Goal: Entertainment & Leisure: Consume media (video, audio)

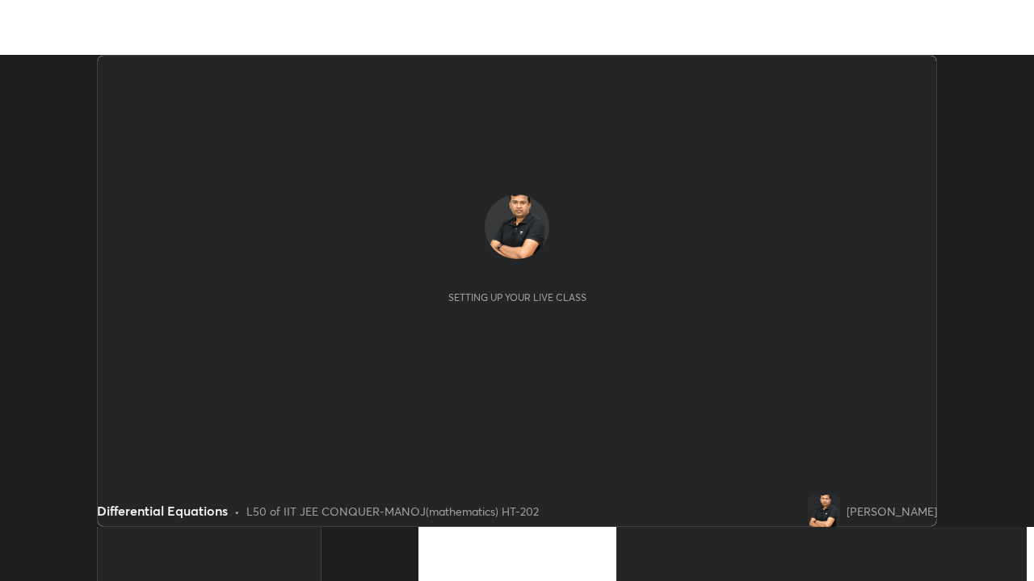
scroll to position [472, 1033]
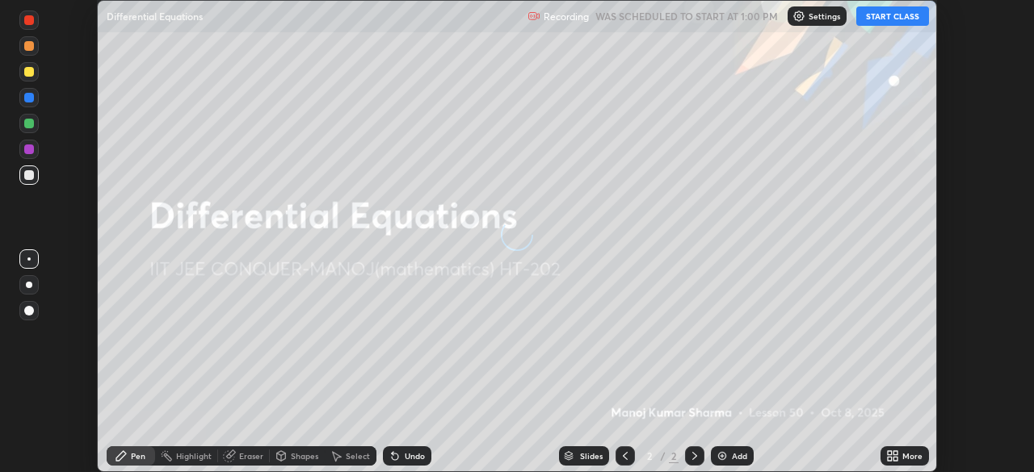
click at [879, 19] on button "START CLASS" at bounding box center [892, 15] width 73 height 19
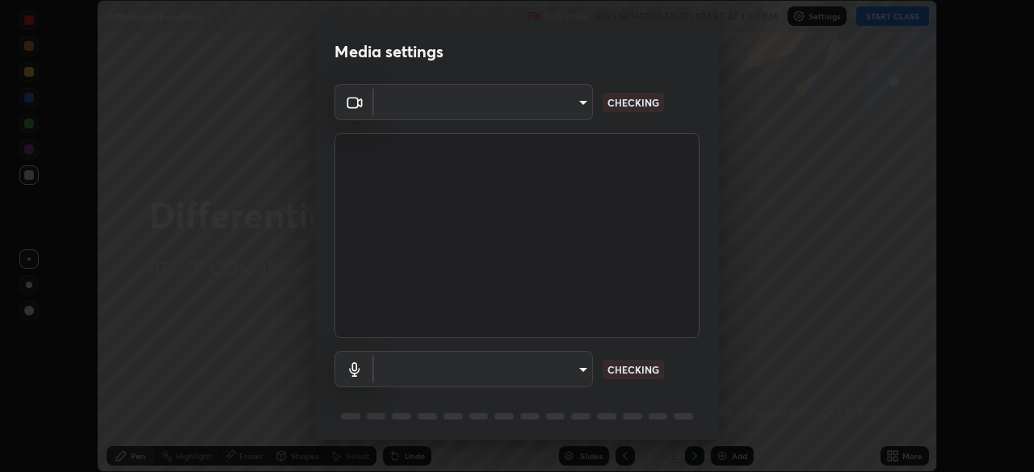
type input "68d9d13b9dc81962e820b4509988bcc698f4750afe62a078f2ac76e4153b94a6"
type input "d88e5aba456945c03e470e686261cfc928bbc9042f0126afb6dc06422c129e28"
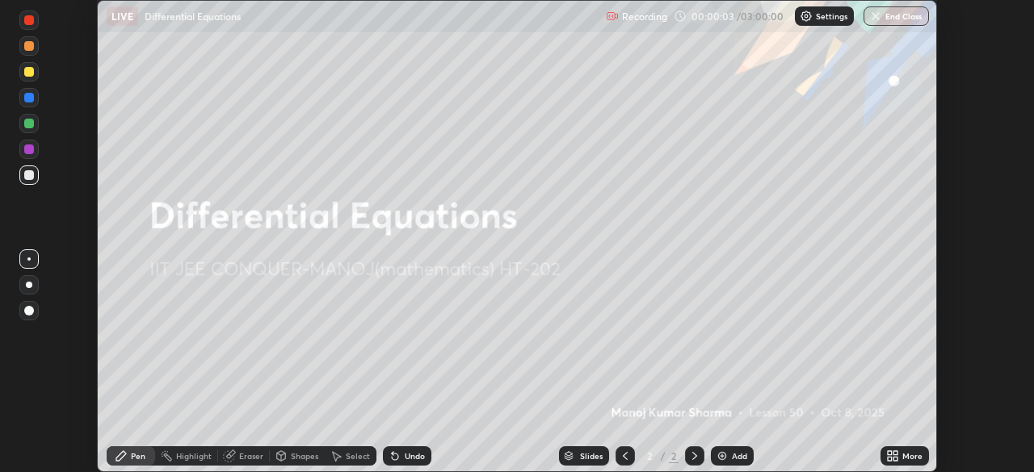
click at [896, 459] on icon at bounding box center [895, 459] width 4 height 4
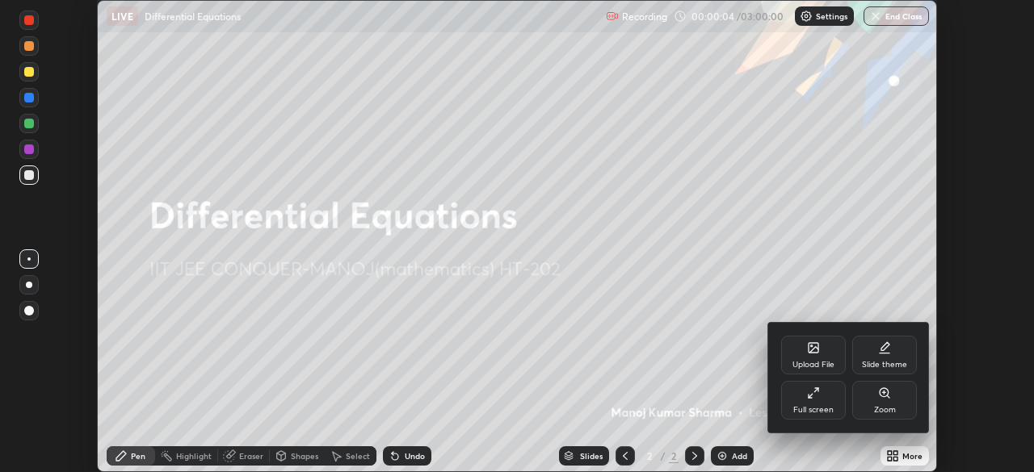
click at [816, 401] on div "Full screen" at bounding box center [813, 400] width 65 height 39
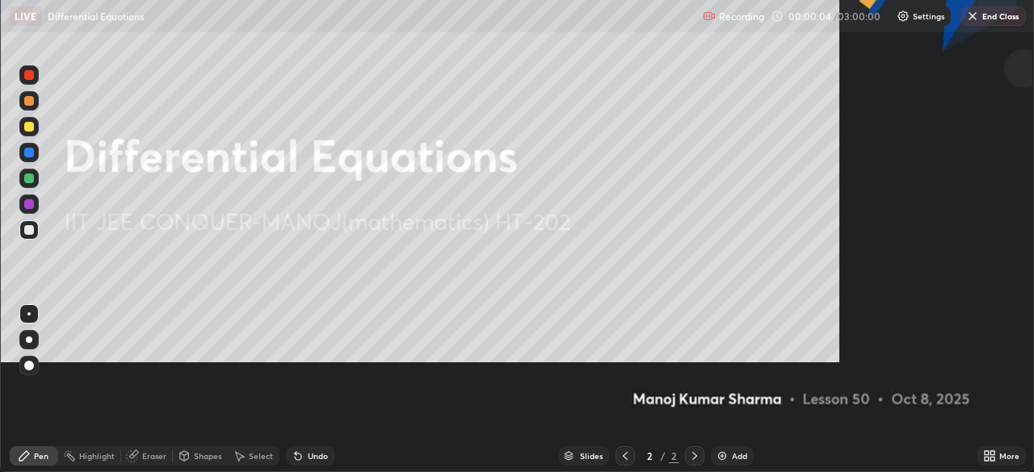
scroll to position [581, 1034]
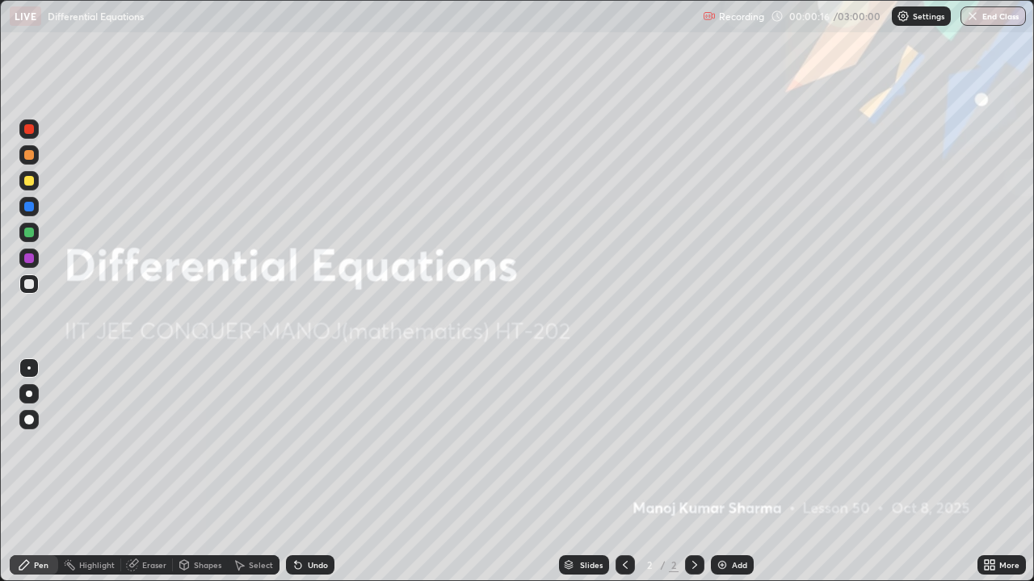
click at [917, 21] on div "Settings" at bounding box center [921, 15] width 59 height 19
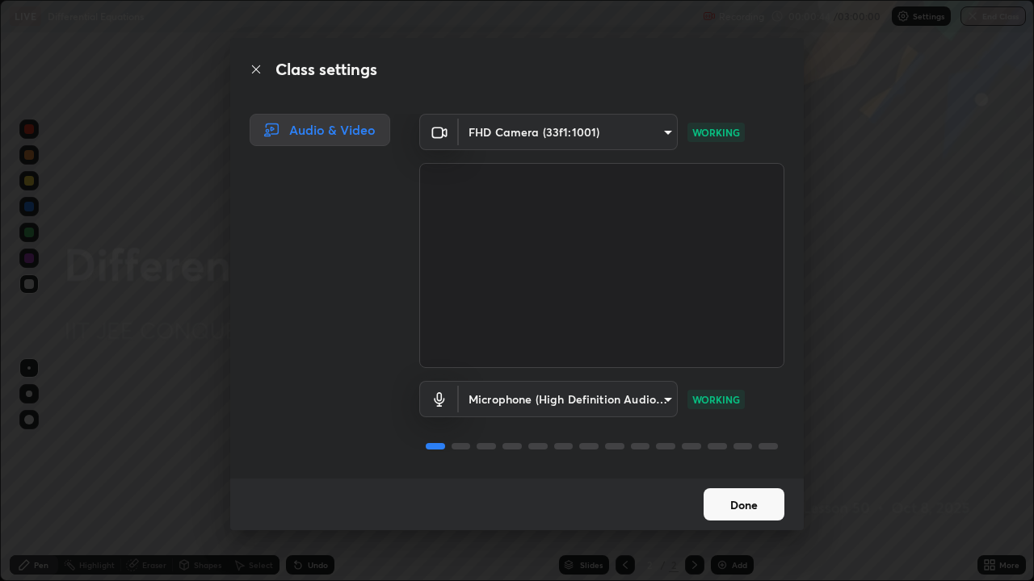
click at [766, 472] on button "Done" at bounding box center [743, 505] width 81 height 32
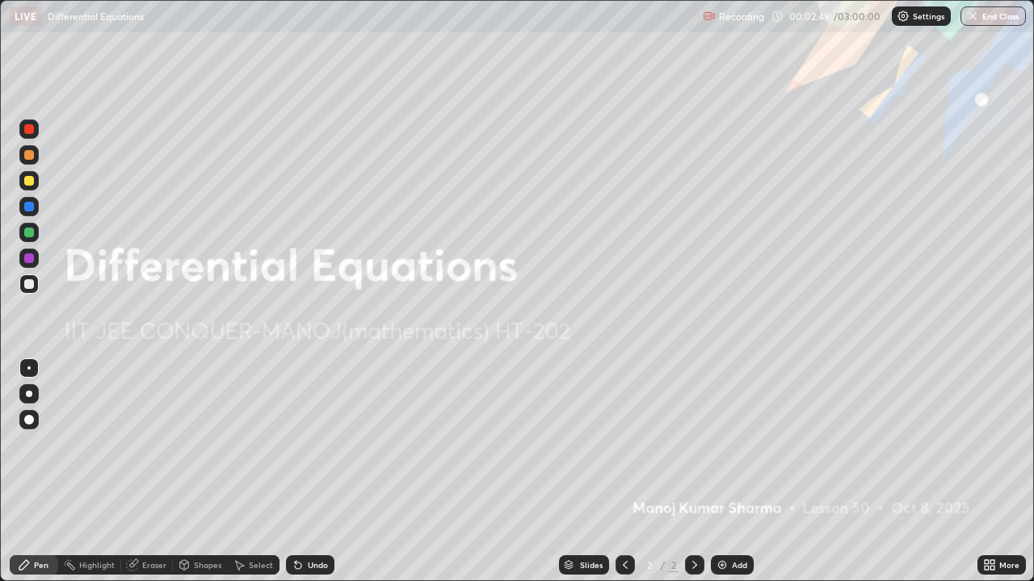
click at [33, 419] on div at bounding box center [29, 420] width 10 height 10
click at [36, 231] on div at bounding box center [28, 232] width 19 height 19
click at [988, 472] on icon at bounding box center [986, 562] width 4 height 4
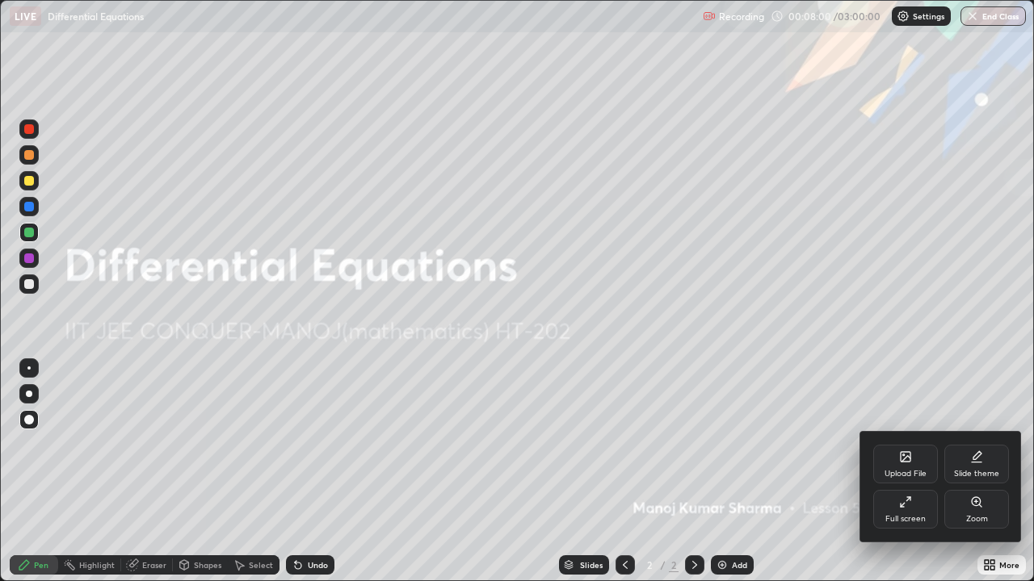
click at [908, 472] on div "Full screen" at bounding box center [905, 509] width 65 height 39
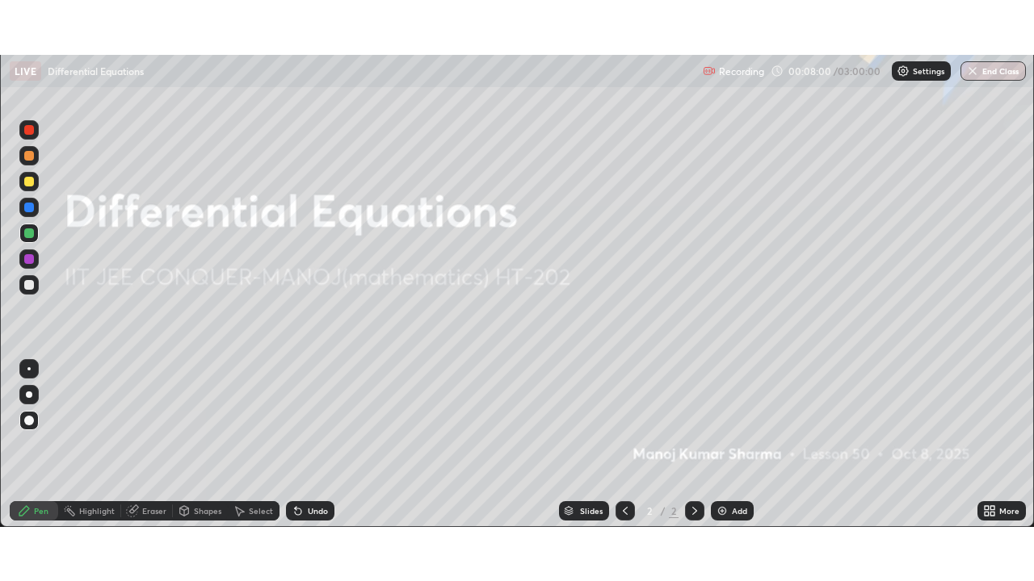
scroll to position [80284, 79722]
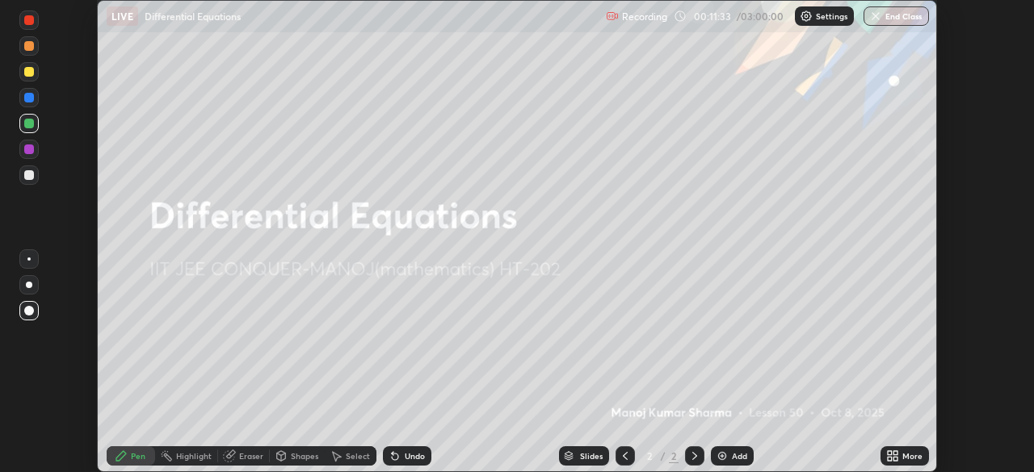
click at [895, 453] on icon at bounding box center [895, 453] width 4 height 4
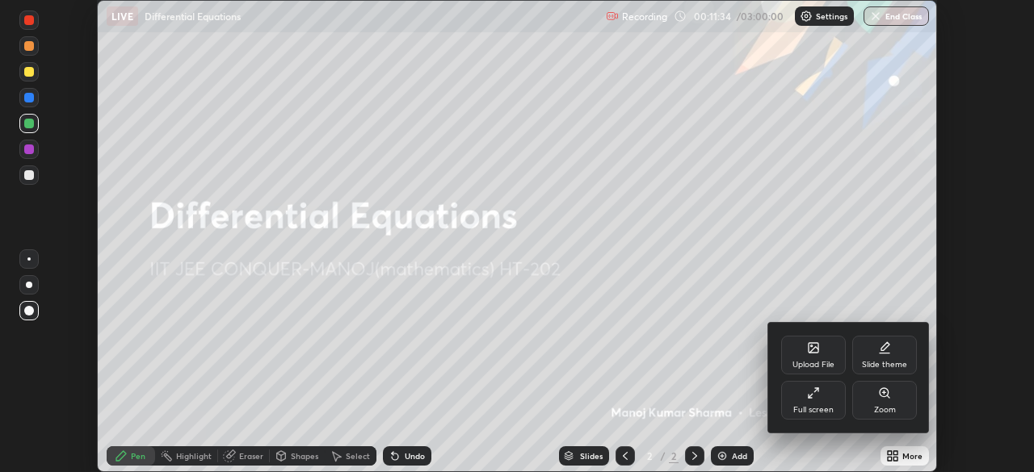
click at [813, 406] on div "Full screen" at bounding box center [813, 410] width 40 height 8
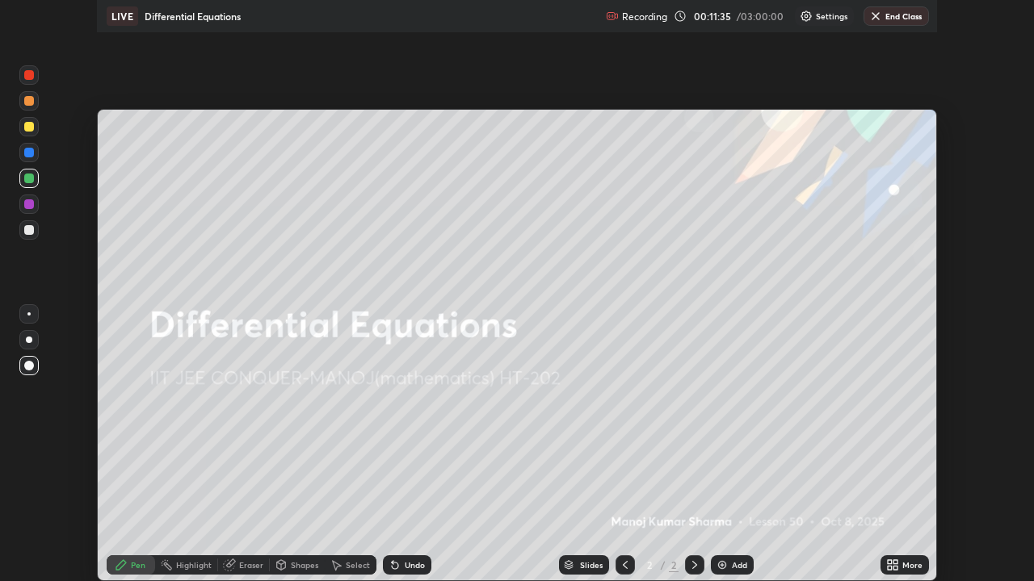
scroll to position [581, 1034]
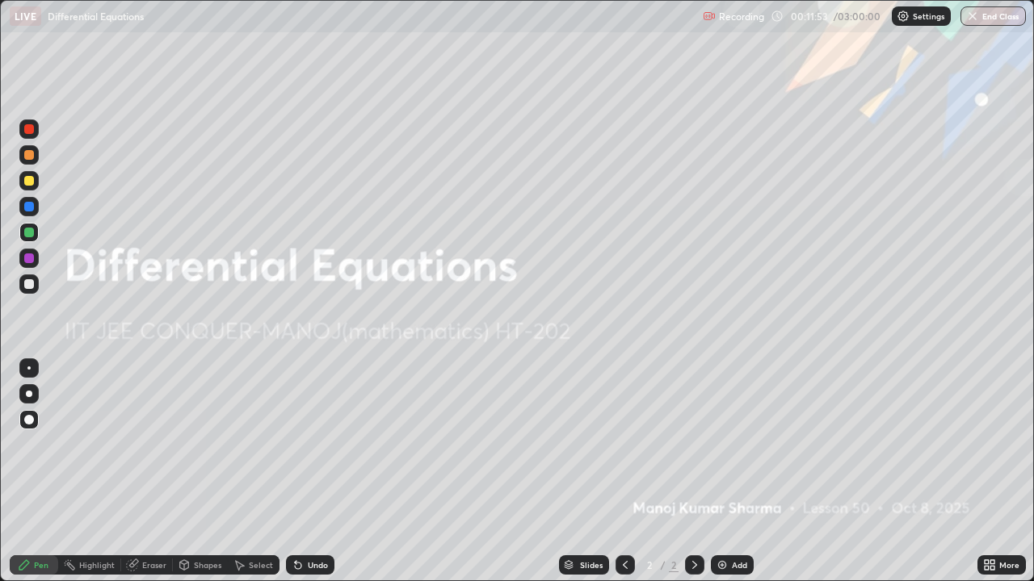
click at [28, 392] on div at bounding box center [29, 394] width 6 height 6
click at [27, 257] on div at bounding box center [29, 259] width 10 height 10
